Goal: Task Accomplishment & Management: Manage account settings

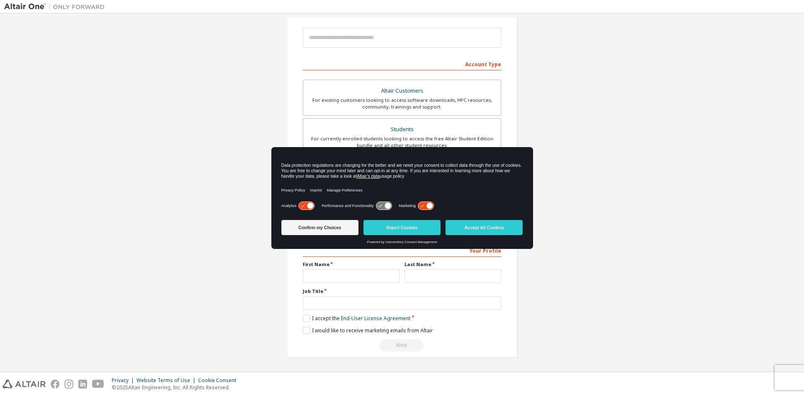
scroll to position [93, 0]
click at [483, 222] on button "Accept All Cookies" at bounding box center [483, 227] width 77 height 15
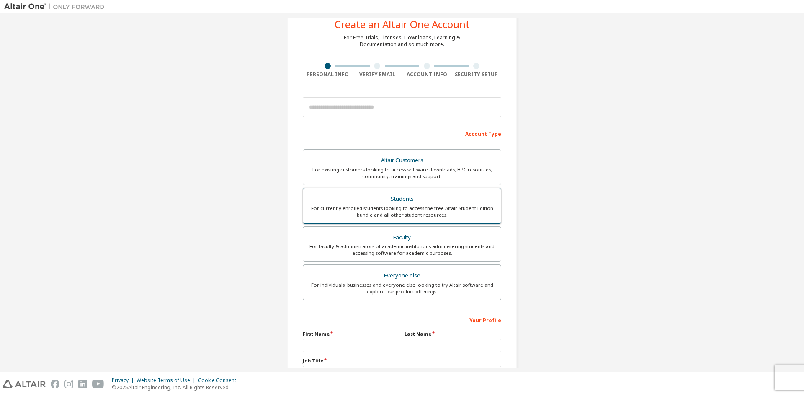
scroll to position [0, 0]
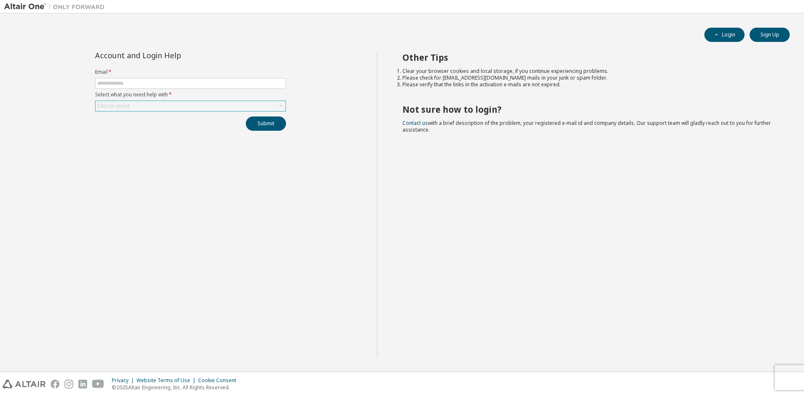
click at [198, 109] on div "Click to select" at bounding box center [190, 106] width 190 height 10
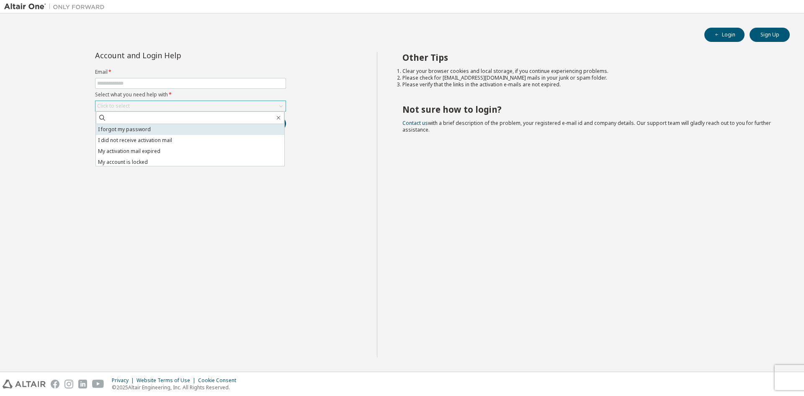
click at [185, 128] on li "I forgot my password" at bounding box center [190, 129] width 188 height 11
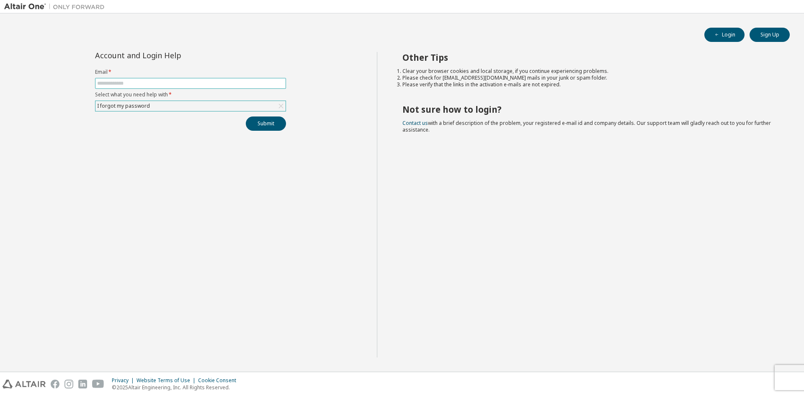
click at [194, 81] on input "text" at bounding box center [190, 83] width 187 height 7
type input "**********"
click at [265, 124] on button "Submit" at bounding box center [266, 123] width 40 height 14
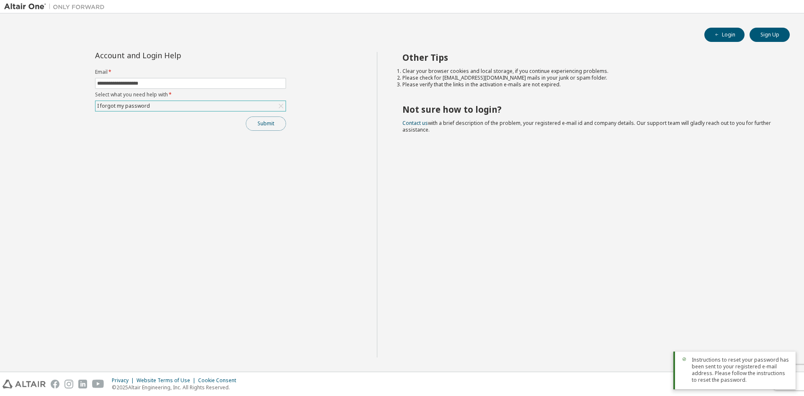
click at [258, 124] on button "Submit" at bounding box center [266, 123] width 40 height 14
click at [259, 123] on button "Submit" at bounding box center [266, 123] width 40 height 14
